Goal: Find specific page/section: Find specific page/section

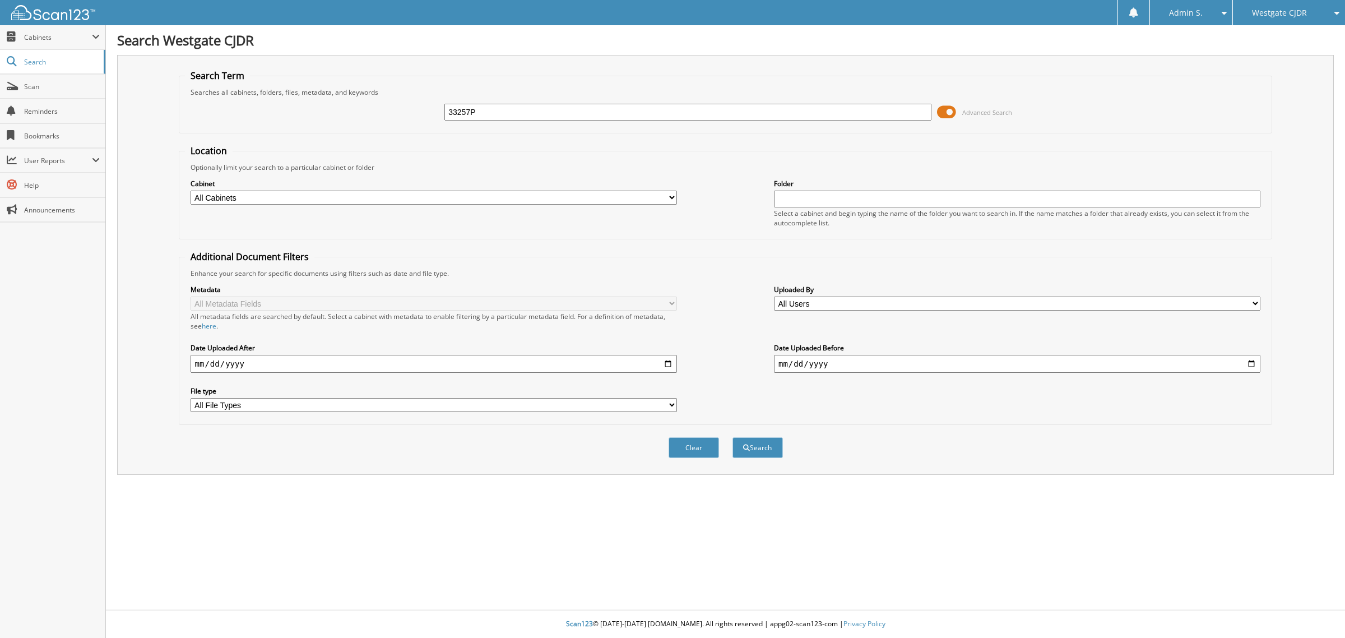
type input "33257P"
click at [733, 437] on button "Search" at bounding box center [758, 447] width 50 height 21
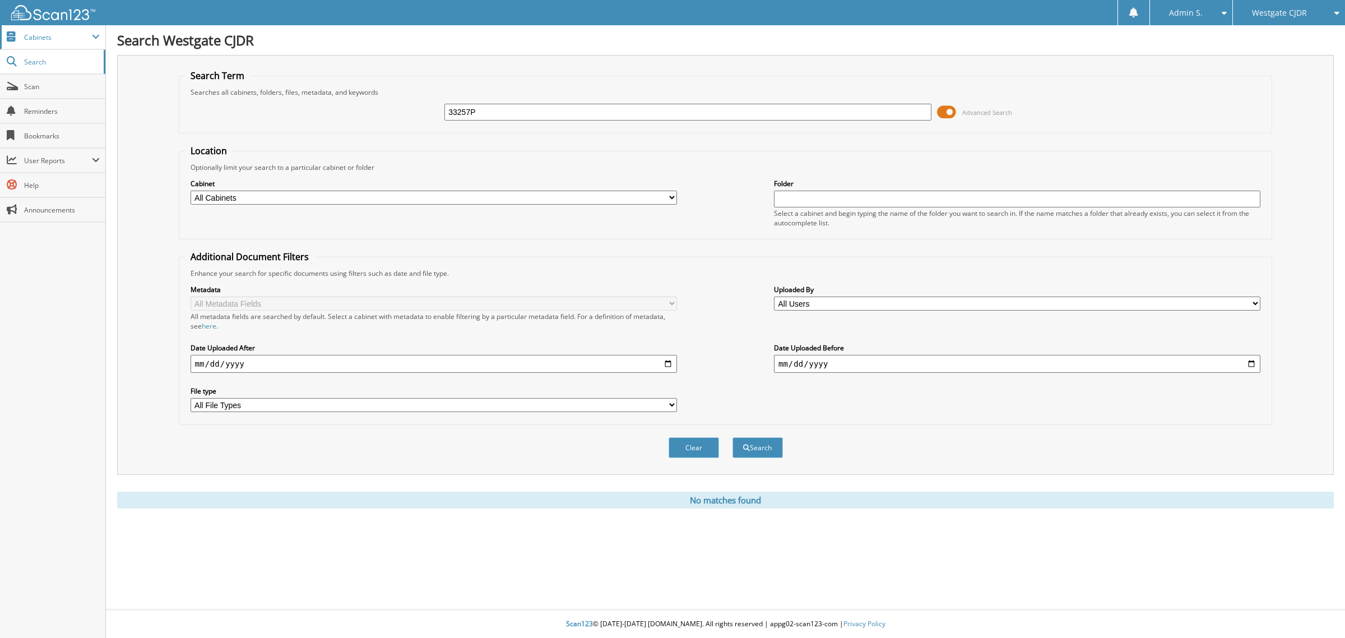
click at [45, 31] on span "Cabinets" at bounding box center [52, 37] width 105 height 24
click at [12, 59] on link "This Company" at bounding box center [52, 61] width 105 height 24
